Goal: Task Accomplishment & Management: Manage account settings

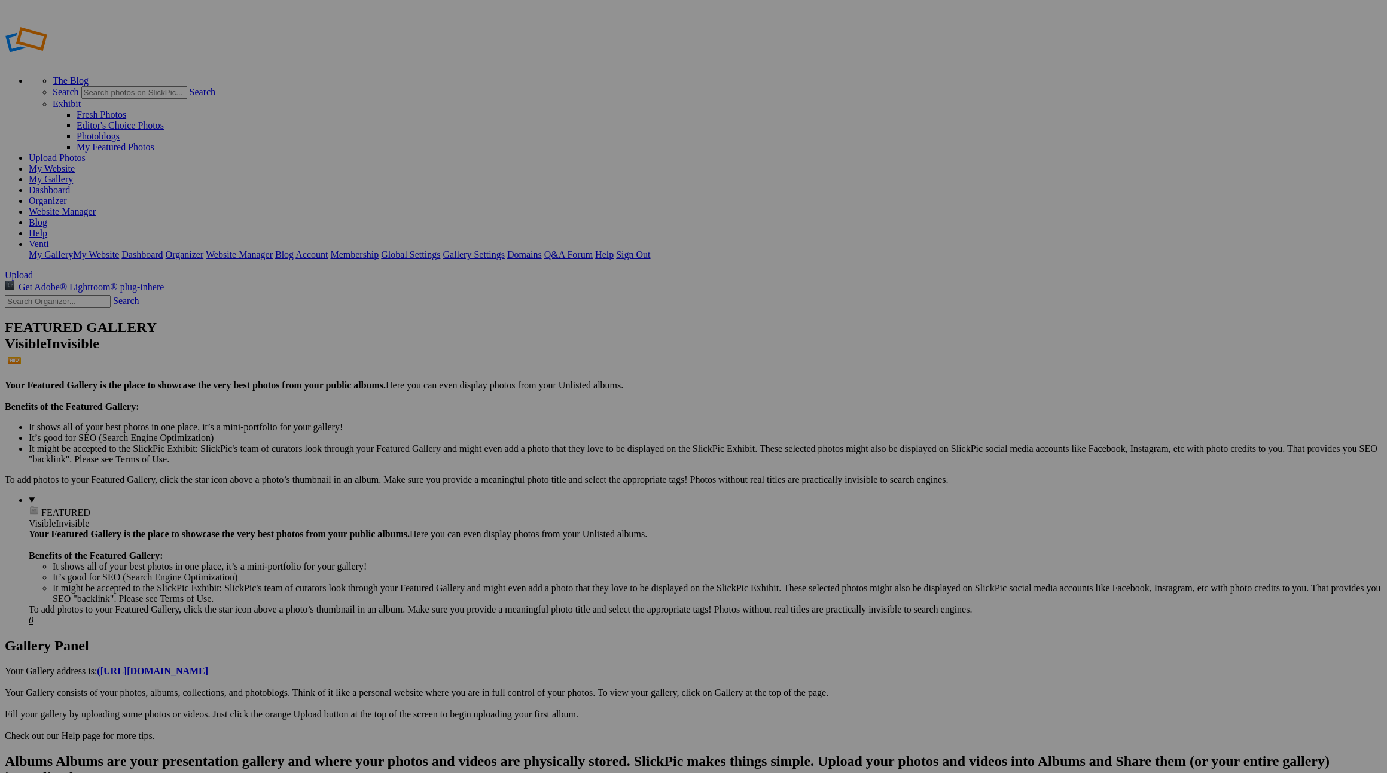
drag, startPoint x: 371, startPoint y: 252, endPoint x: 702, endPoint y: 209, distance: 334.2
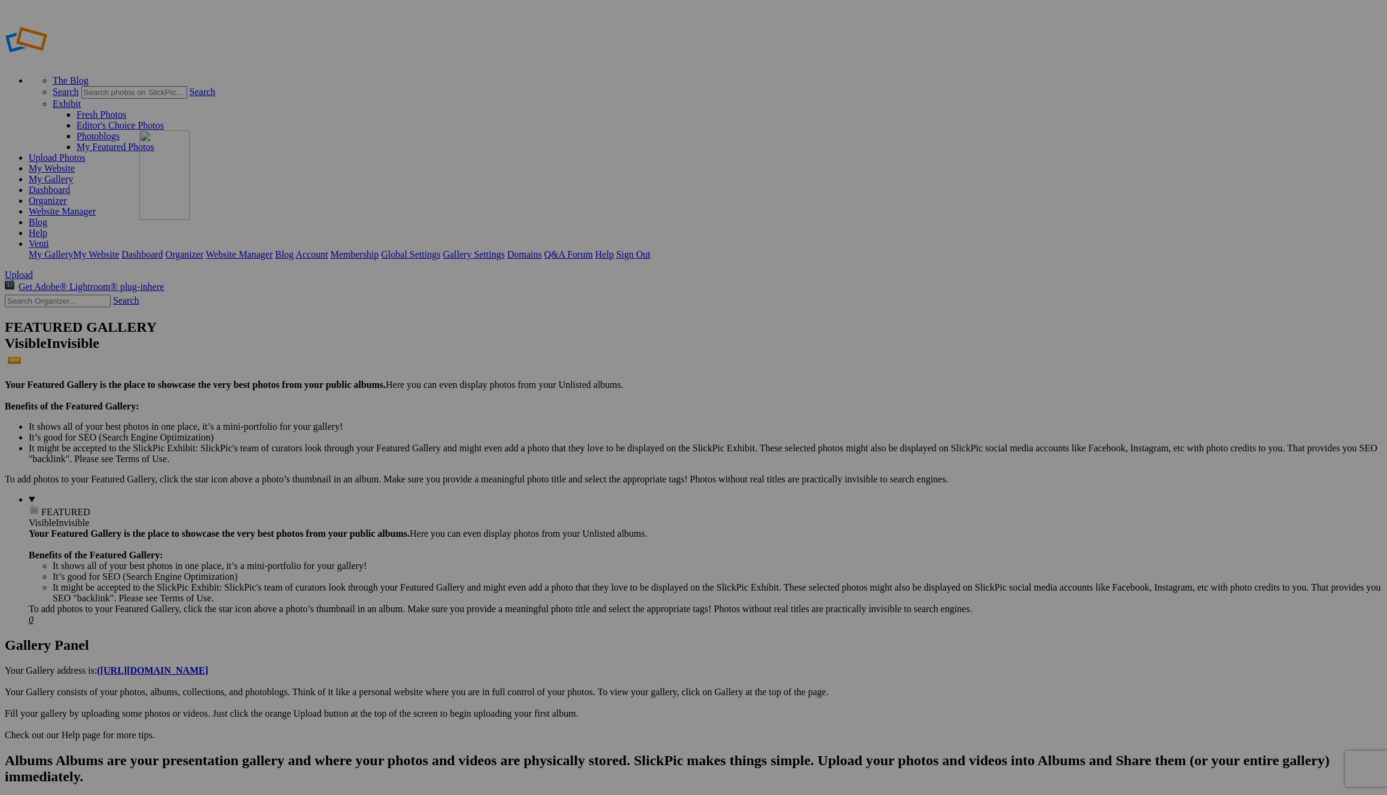
drag, startPoint x: 586, startPoint y: 249, endPoint x: 295, endPoint y: 200, distance: 294.7
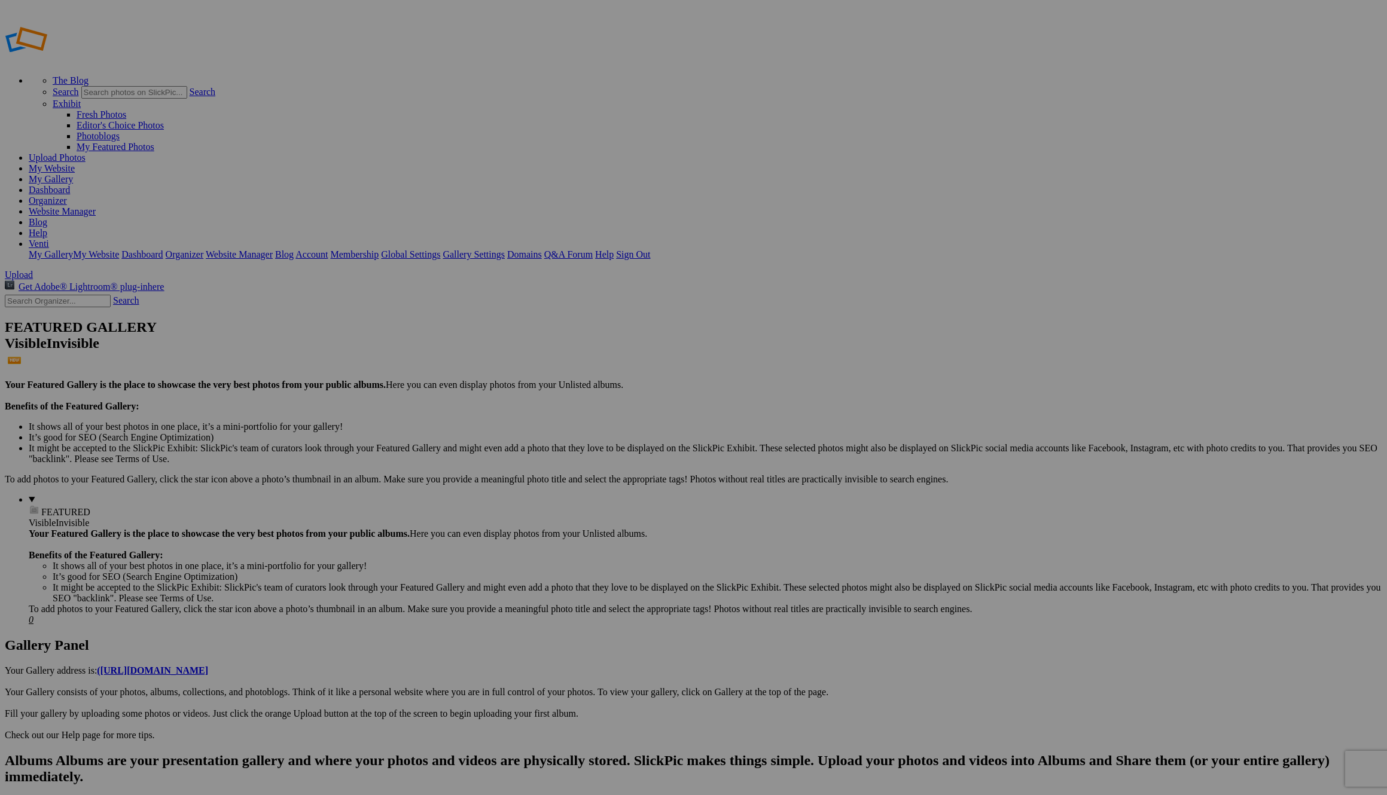
click at [614, 482] on span "Yes" at bounding box center [607, 487] width 14 height 10
drag, startPoint x: 696, startPoint y: 253, endPoint x: 422, endPoint y: 191, distance: 281.3
drag, startPoint x: 800, startPoint y: 255, endPoint x: 517, endPoint y: 191, distance: 290.6
